Goal: Task Accomplishment & Management: Use online tool/utility

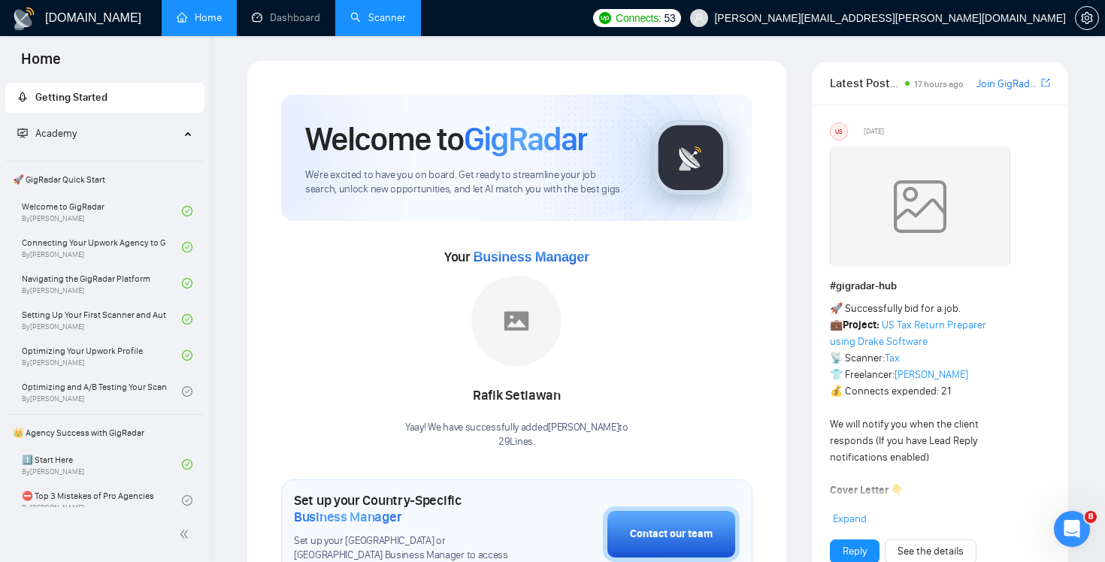
click at [377, 20] on link "Scanner" at bounding box center [378, 17] width 56 height 13
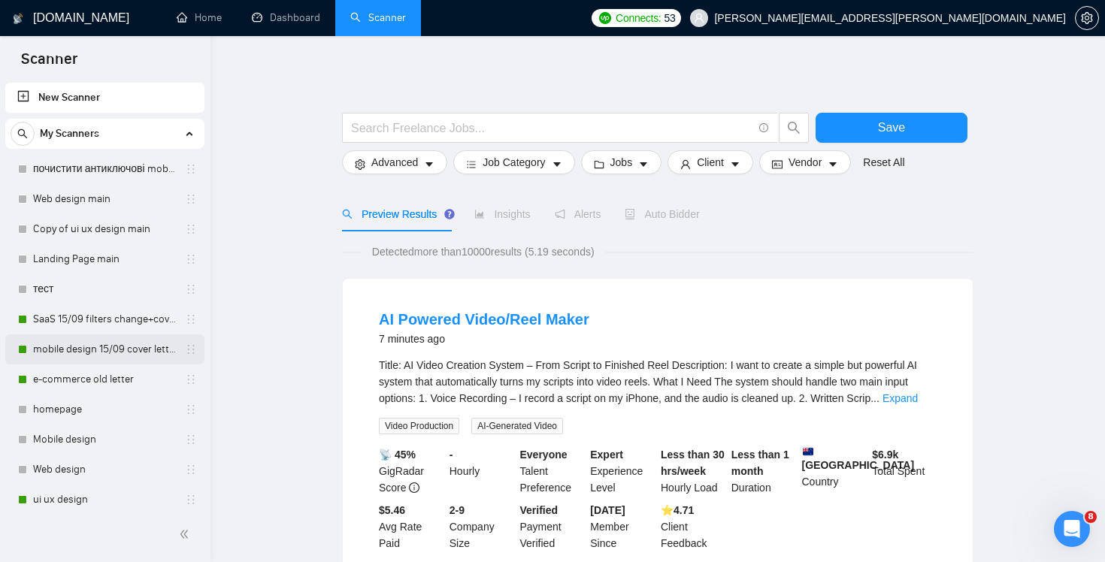
click at [101, 337] on link "mobile design 15/09 cover letter another first part" at bounding box center [104, 349] width 143 height 30
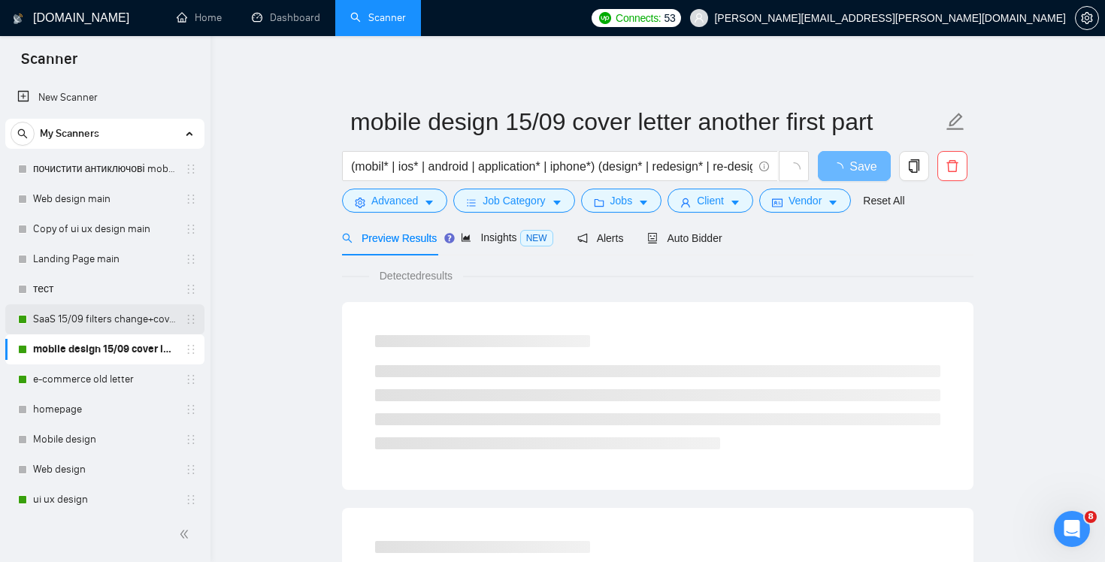
click at [95, 323] on link "SaaS 15/09 filters change+cover letter change" at bounding box center [104, 319] width 143 height 30
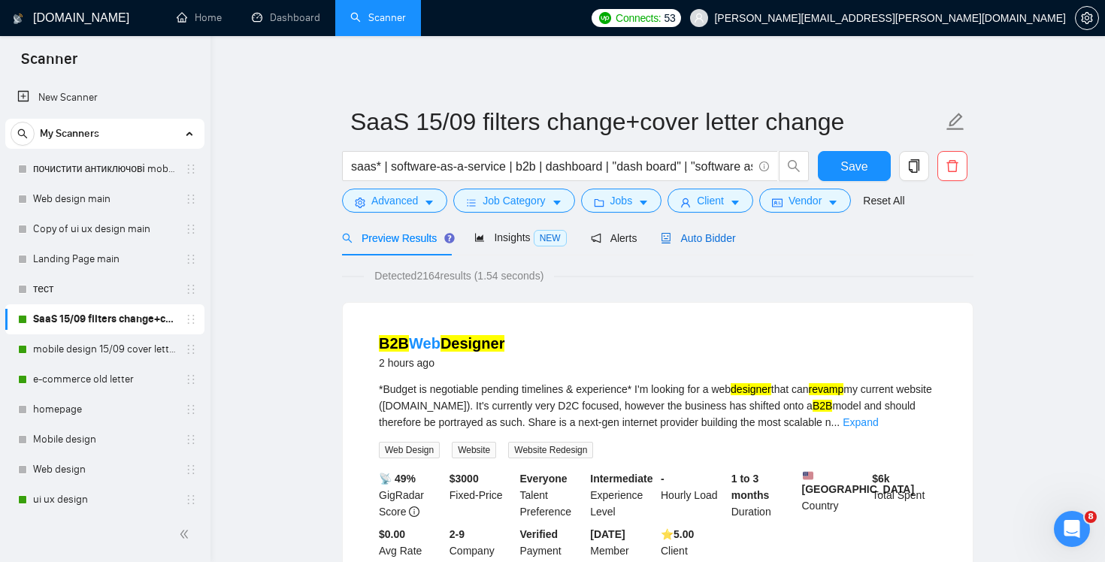
click at [710, 230] on div "Auto Bidder" at bounding box center [697, 238] width 74 height 17
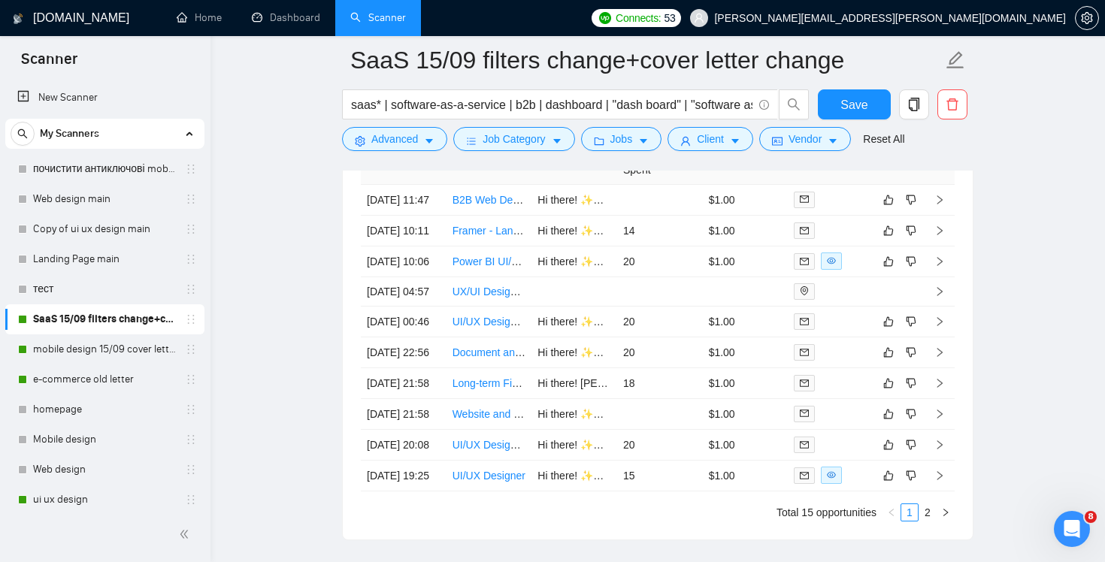
scroll to position [3557, 0]
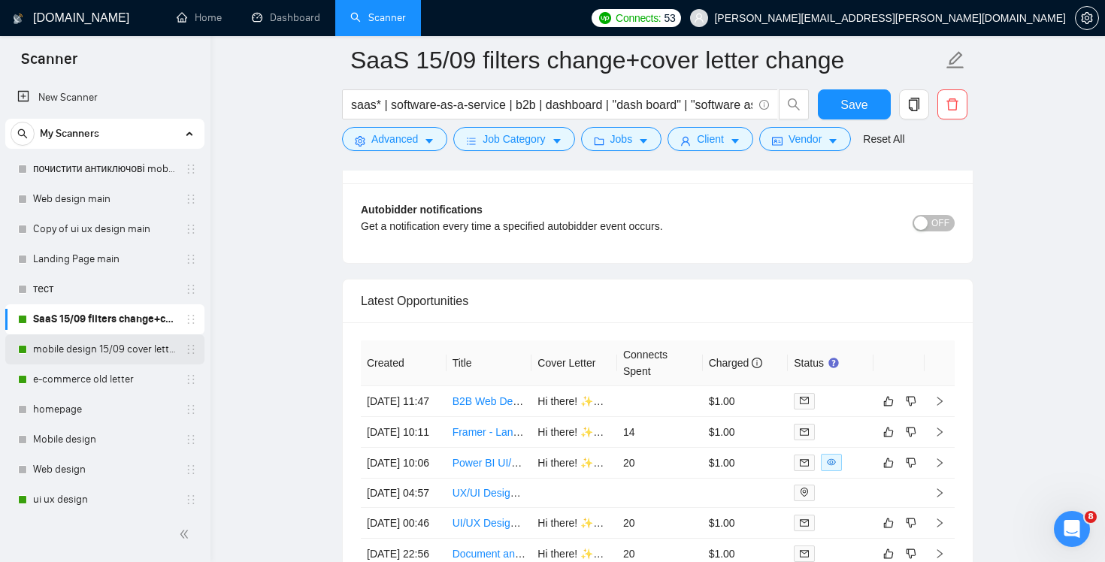
click at [88, 348] on link "mobile design 15/09 cover letter another first part" at bounding box center [104, 349] width 143 height 30
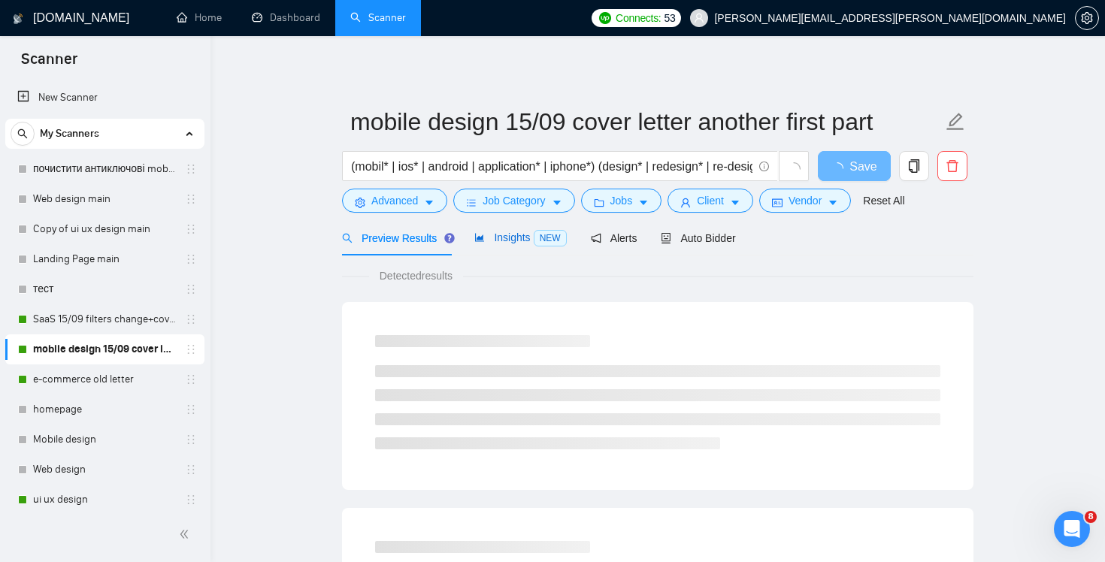
click at [524, 231] on span "Insights NEW" at bounding box center [520, 237] width 92 height 12
